Goal: Task Accomplishment & Management: Complete application form

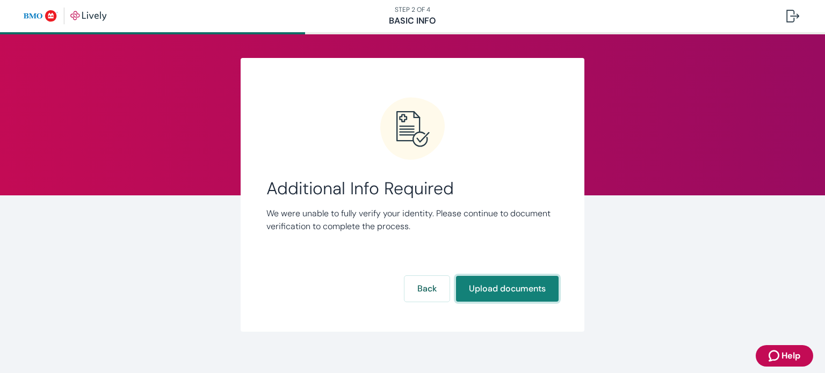
click at [513, 296] on button "Upload documents" at bounding box center [507, 289] width 103 height 26
click at [512, 278] on button "Upload documents" at bounding box center [507, 289] width 103 height 26
click at [504, 291] on button "Upload documents" at bounding box center [507, 289] width 103 height 26
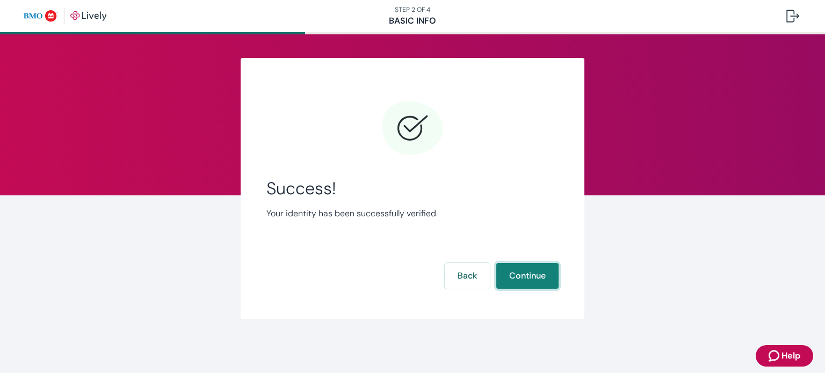
click at [525, 273] on button "Continue" at bounding box center [527, 276] width 62 height 26
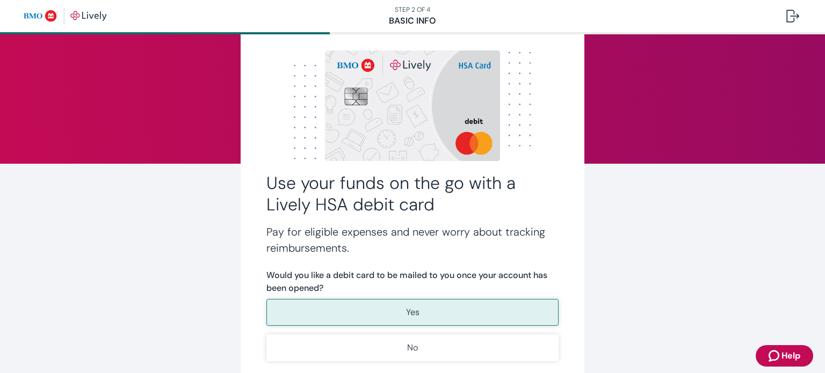
scroll to position [32, 0]
click at [562, 191] on div "Use your funds on the go with a Lively HSA debit card Pay for eligible expenses…" at bounding box center [413, 234] width 344 height 417
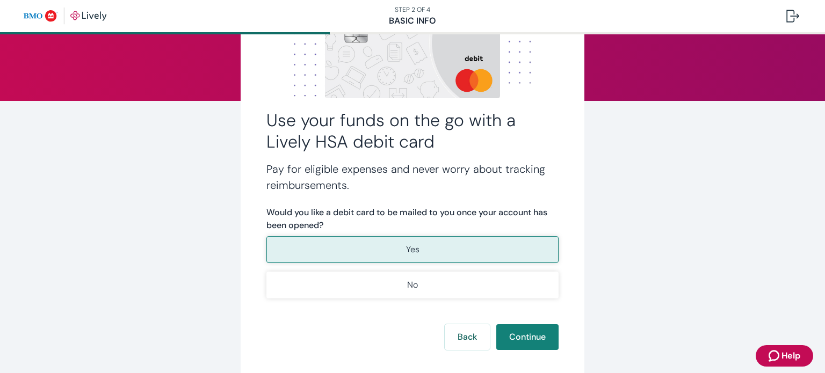
scroll to position [152, 0]
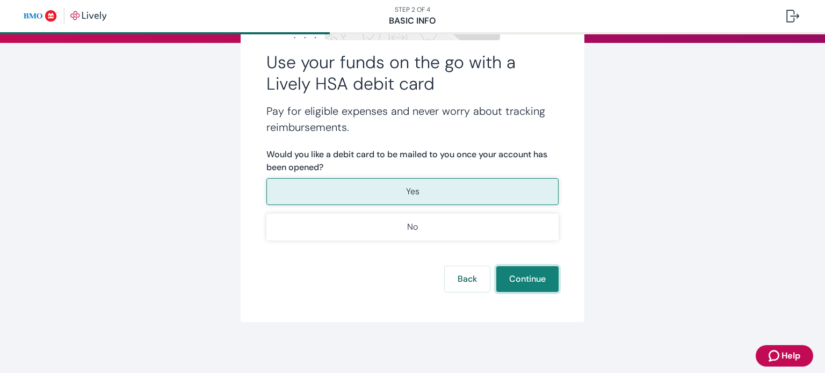
click at [541, 283] on button "Continue" at bounding box center [527, 279] width 62 height 26
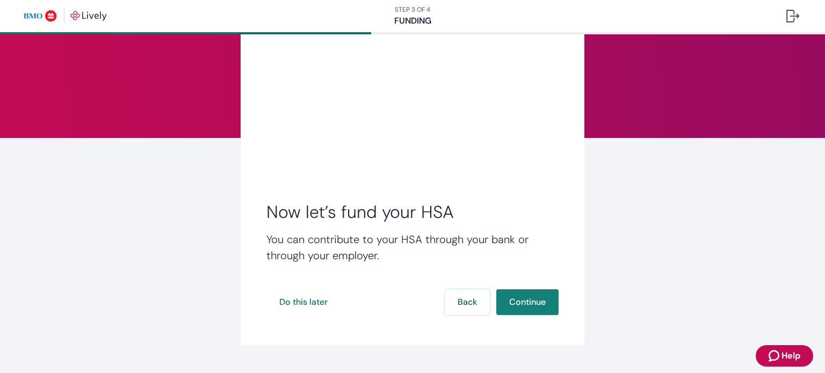
scroll to position [58, 0]
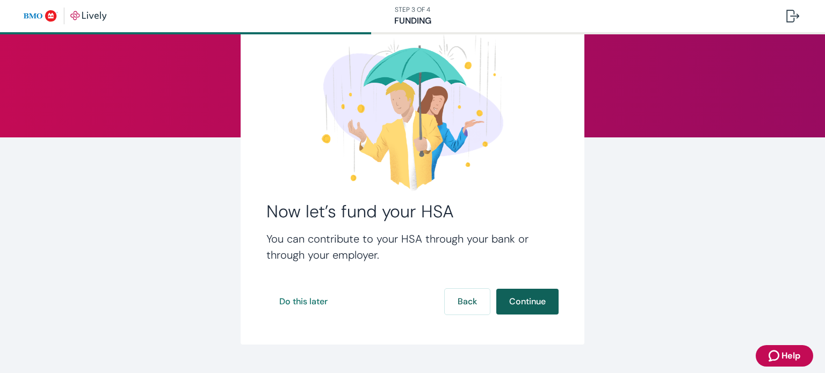
click at [507, 309] on button "Continue" at bounding box center [527, 302] width 62 height 26
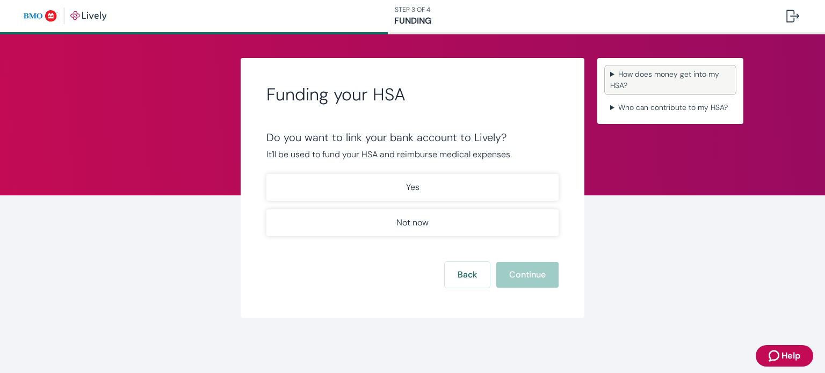
click at [630, 83] on summary "How does money get into my HSA?" at bounding box center [670, 80] width 129 height 27
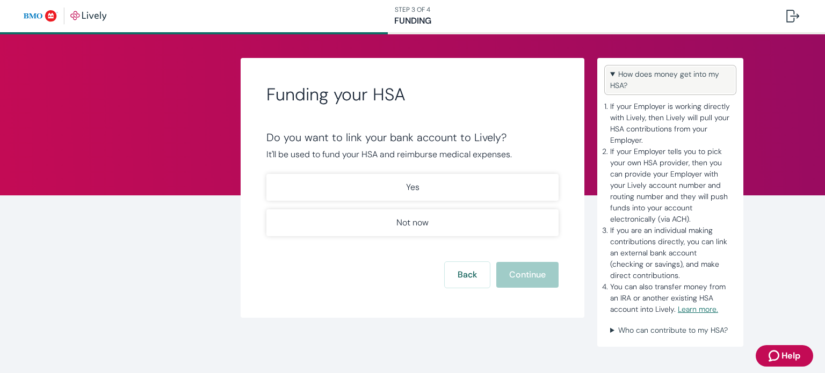
click at [630, 83] on summary "How does money get into my HSA?" at bounding box center [670, 80] width 129 height 27
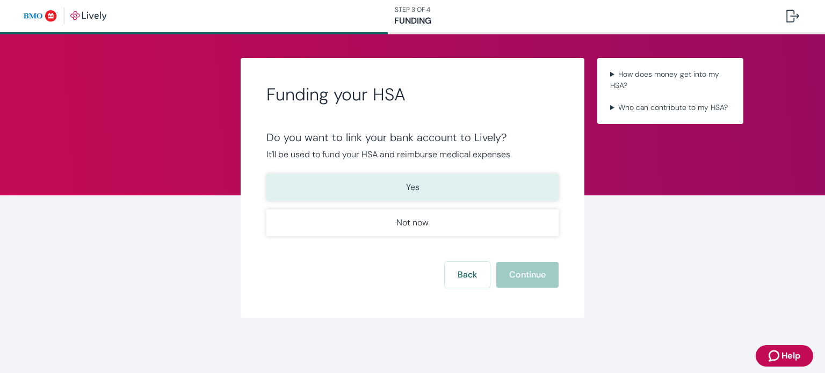
click at [488, 177] on button "Yes" at bounding box center [412, 187] width 292 height 27
click at [536, 279] on button "Continue" at bounding box center [527, 275] width 62 height 26
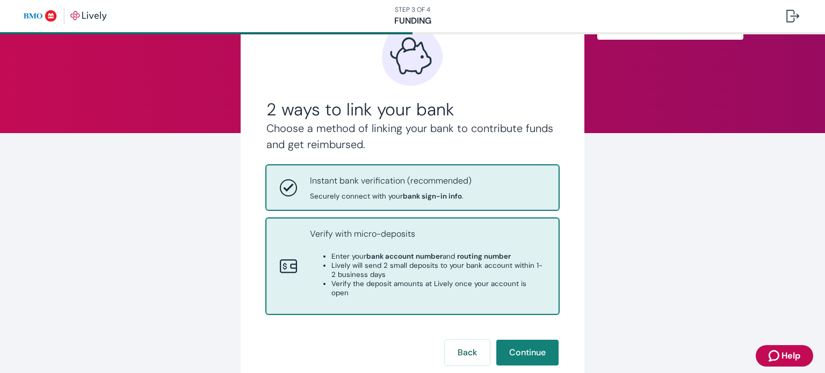
scroll to position [128, 0]
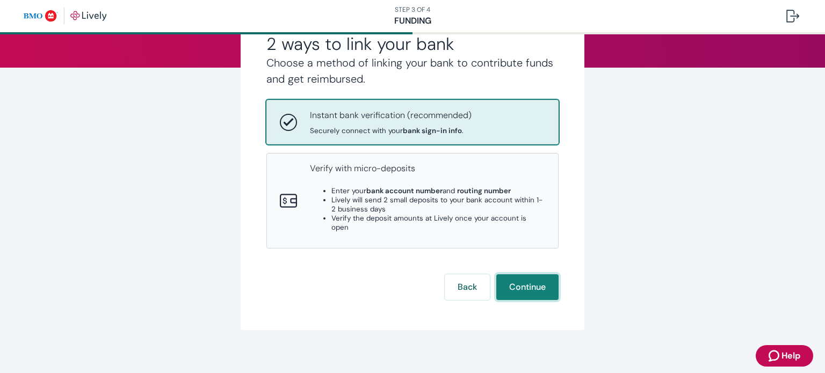
click at [526, 275] on button "Continue" at bounding box center [527, 287] width 62 height 26
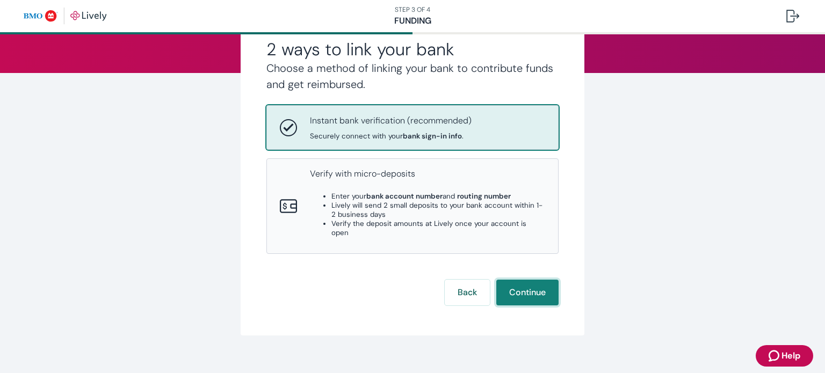
scroll to position [0, 0]
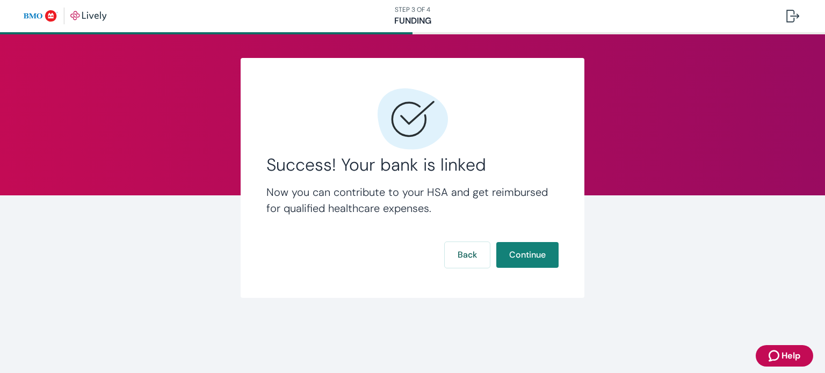
click at [524, 286] on div "Success! Your bank is linked Now you can contribute to your HSA and get reimbur…" at bounding box center [413, 178] width 344 height 240
click at [546, 249] on button "Continue" at bounding box center [527, 255] width 62 height 26
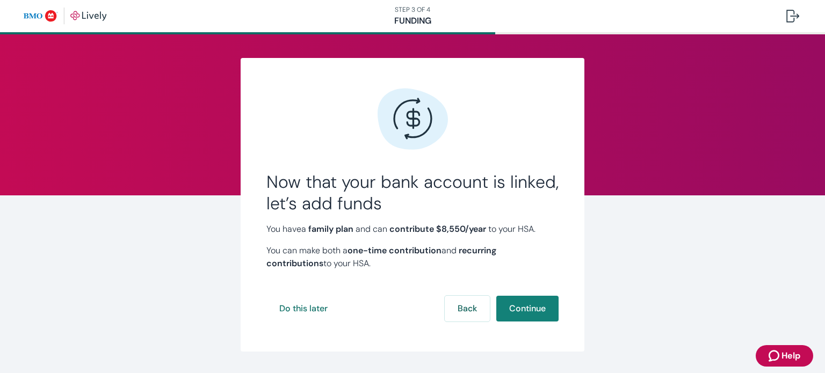
scroll to position [4, 0]
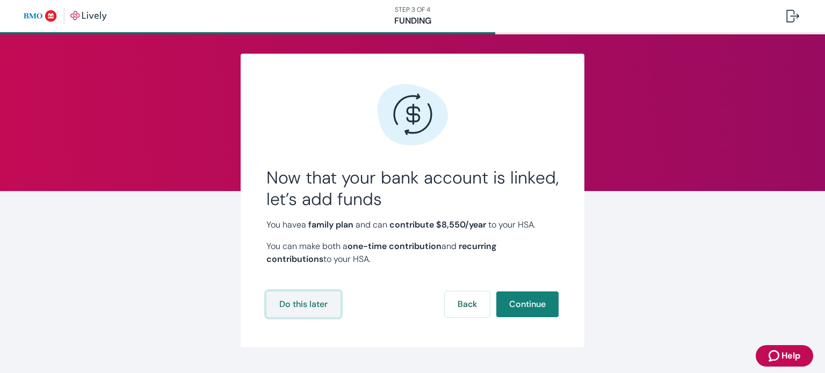
click at [319, 311] on button "Do this later" at bounding box center [303, 305] width 74 height 26
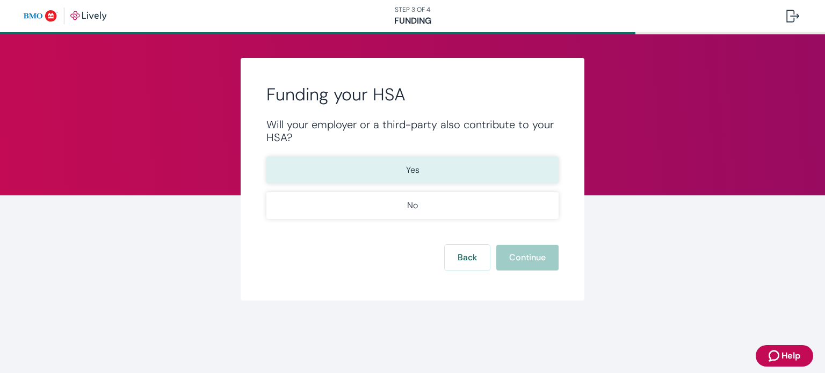
click at [396, 171] on button "Yes" at bounding box center [412, 170] width 292 height 27
click at [533, 254] on button "Continue" at bounding box center [527, 258] width 62 height 26
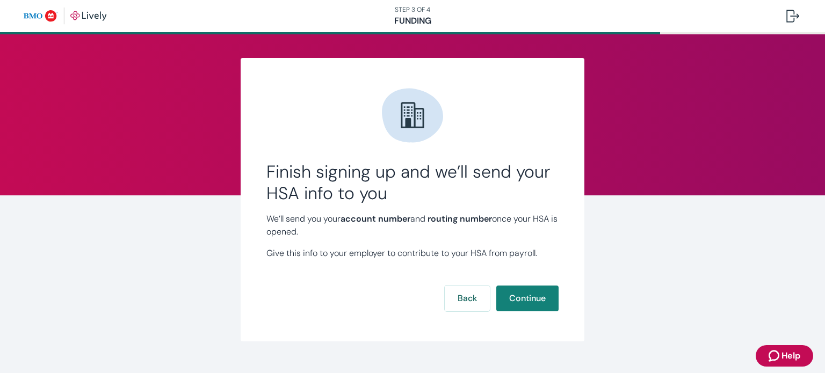
scroll to position [10, 0]
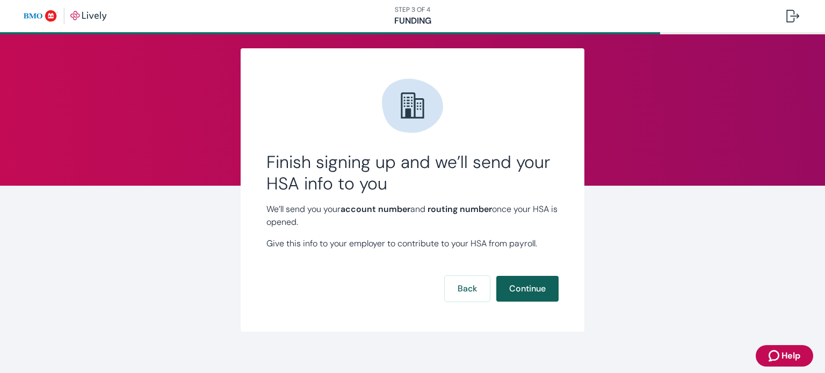
click at [529, 284] on button "Continue" at bounding box center [527, 289] width 62 height 26
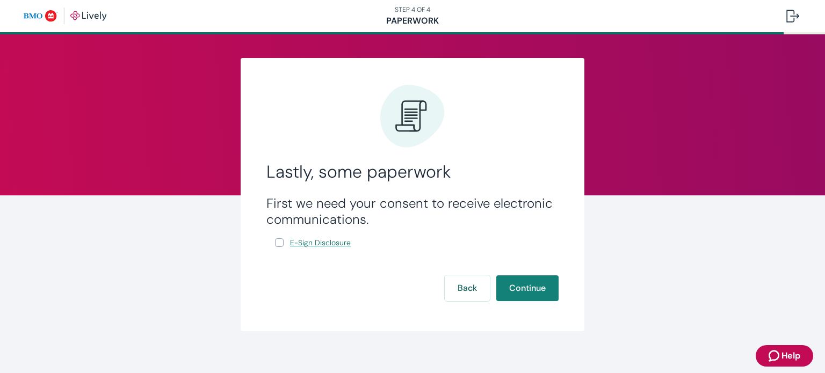
click at [329, 243] on span "E-Sign Disclosure" at bounding box center [320, 242] width 61 height 11
drag, startPoint x: 522, startPoint y: 291, endPoint x: 481, endPoint y: 204, distance: 96.6
click at [481, 204] on form "First we need your consent to receive electronic communications. E-Sign Disclos…" at bounding box center [412, 248] width 292 height 106
click at [275, 243] on input "E-Sign Disclosure" at bounding box center [279, 242] width 9 height 9
checkbox input "true"
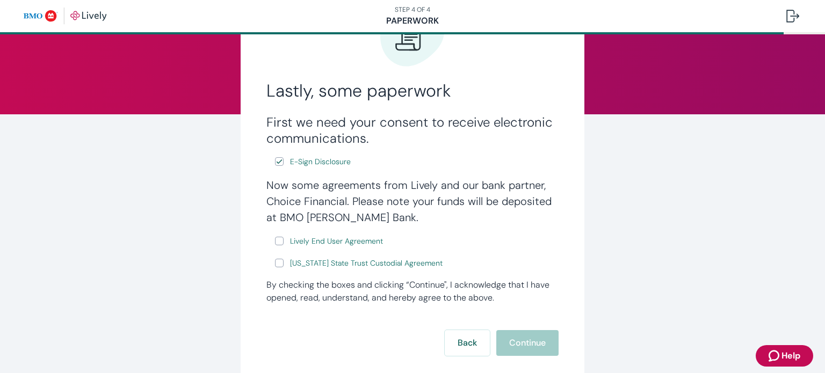
scroll to position [82, 0]
click at [277, 241] on input "Lively End User Agreement" at bounding box center [279, 240] width 9 height 9
checkbox input "true"
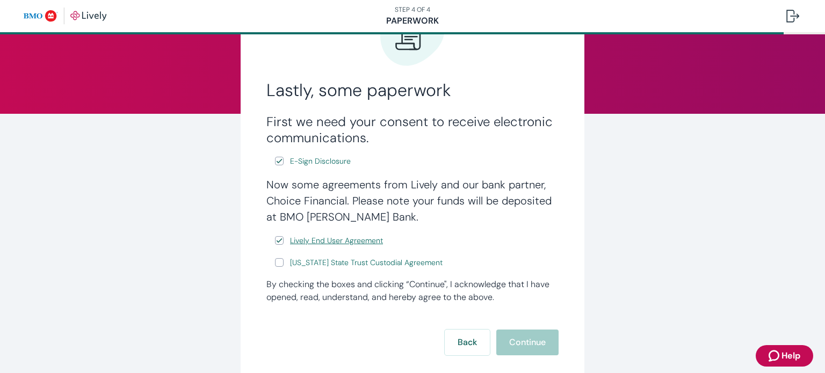
click at [312, 248] on link "Lively End User Agreement" at bounding box center [336, 240] width 97 height 13
click at [275, 265] on input "[US_STATE] State Trust Custodial Agreement" at bounding box center [279, 262] width 9 height 9
checkbox input "true"
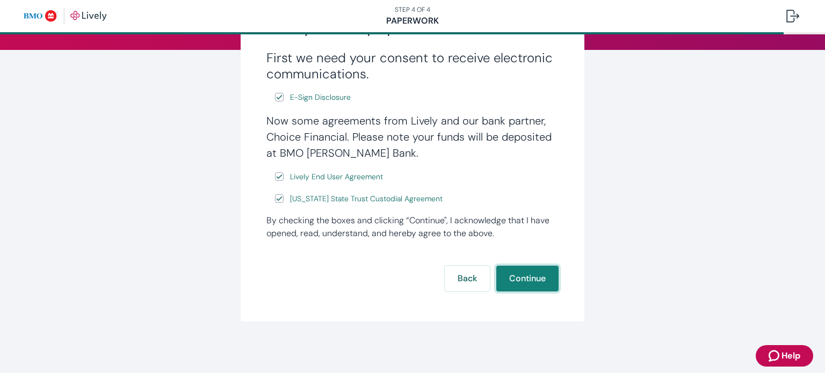
click at [511, 281] on button "Continue" at bounding box center [527, 279] width 62 height 26
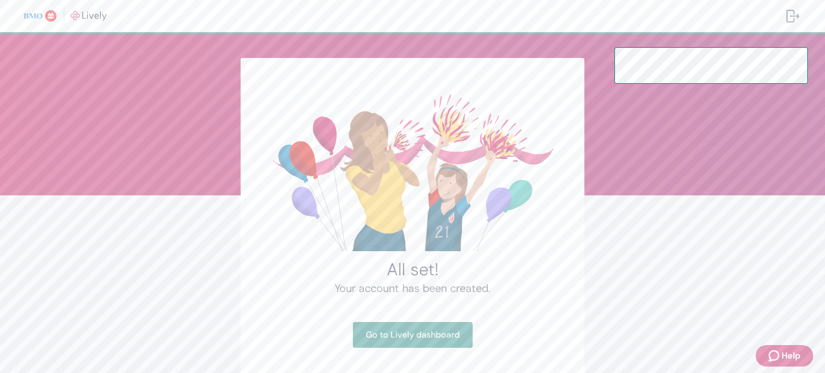
scroll to position [35, 0]
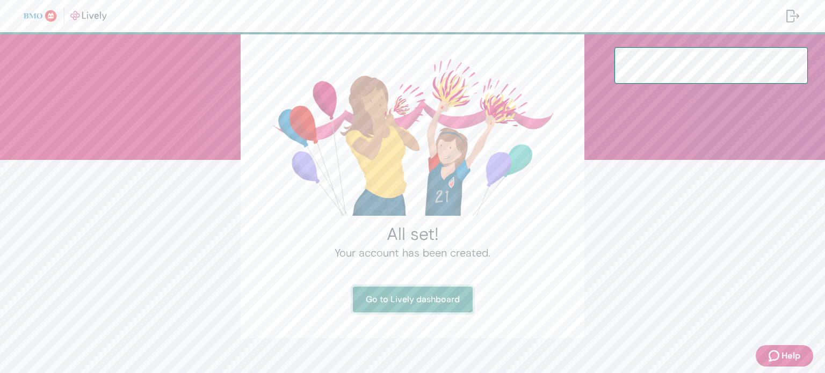
click at [437, 305] on link "Go to Lively dashboard" at bounding box center [413, 300] width 120 height 26
